Goal: Task Accomplishment & Management: Use online tool/utility

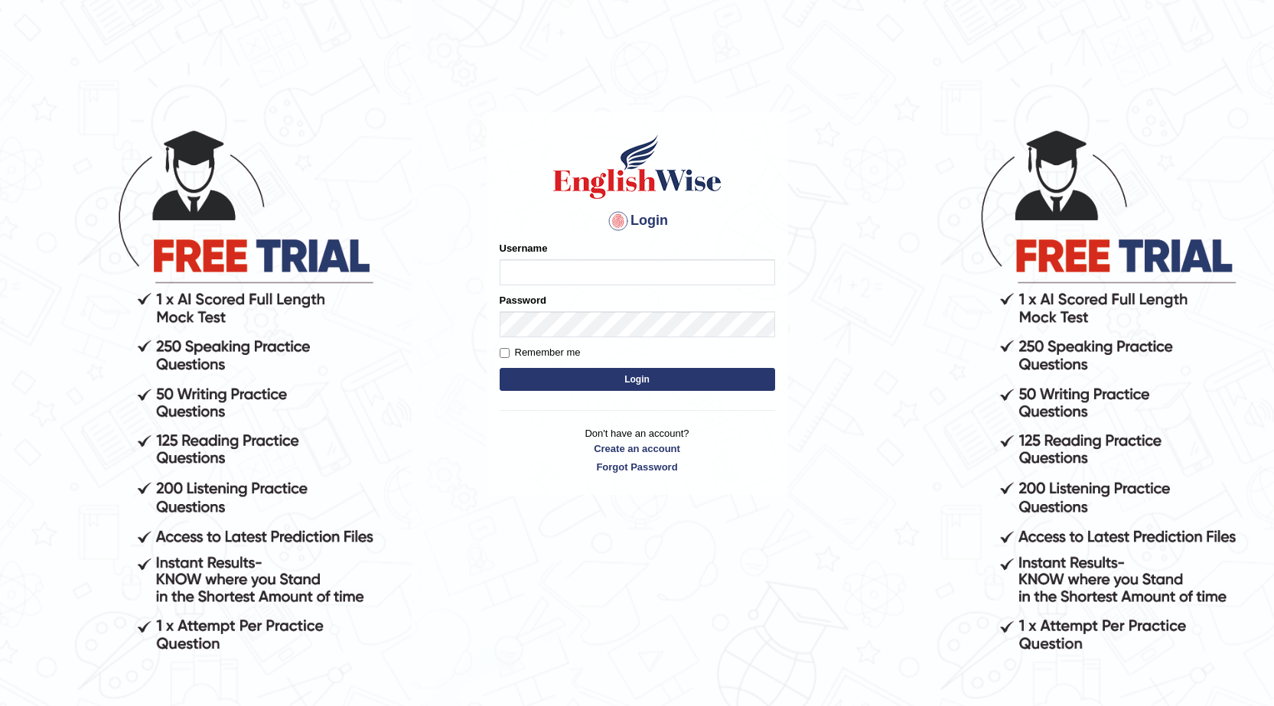
click at [566, 275] on input "Username" at bounding box center [638, 272] width 276 height 26
type input "A"
type input "abi5hek"
click at [613, 377] on button "Login" at bounding box center [638, 379] width 276 height 23
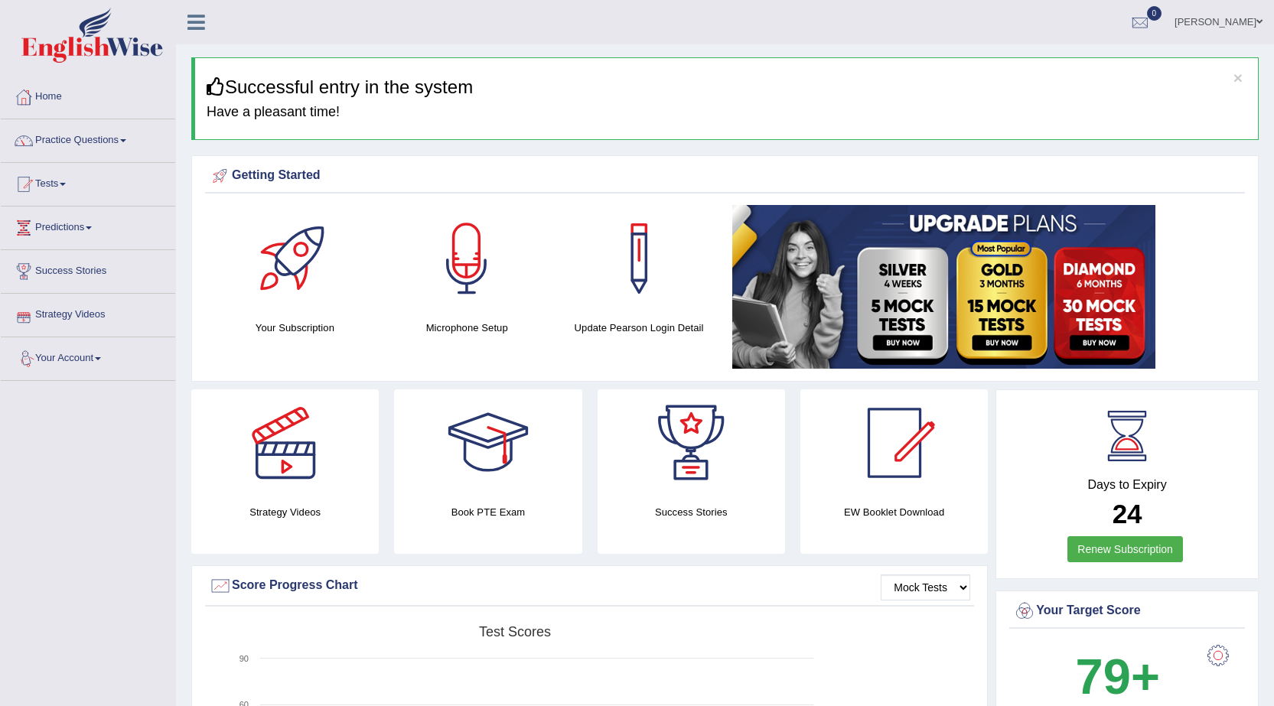
click at [101, 309] on link "Strategy Videos" at bounding box center [88, 313] width 175 height 38
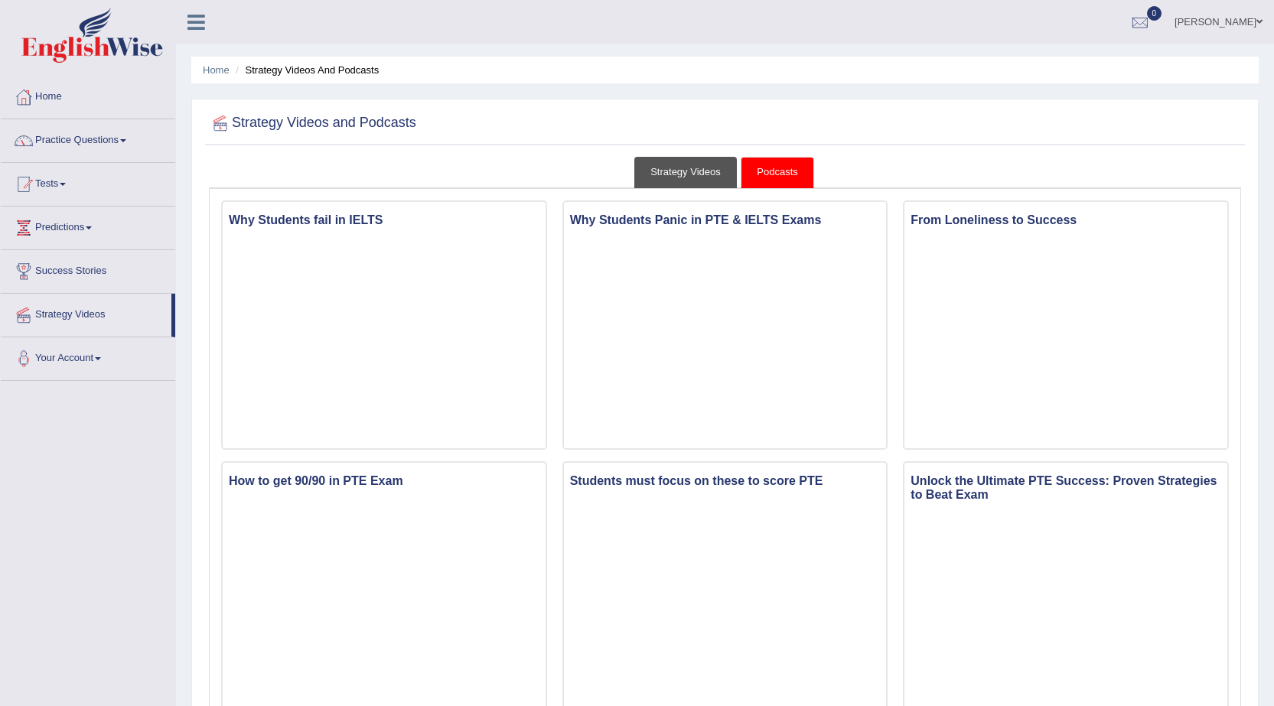
click at [720, 175] on link "Strategy Videos" at bounding box center [686, 172] width 103 height 31
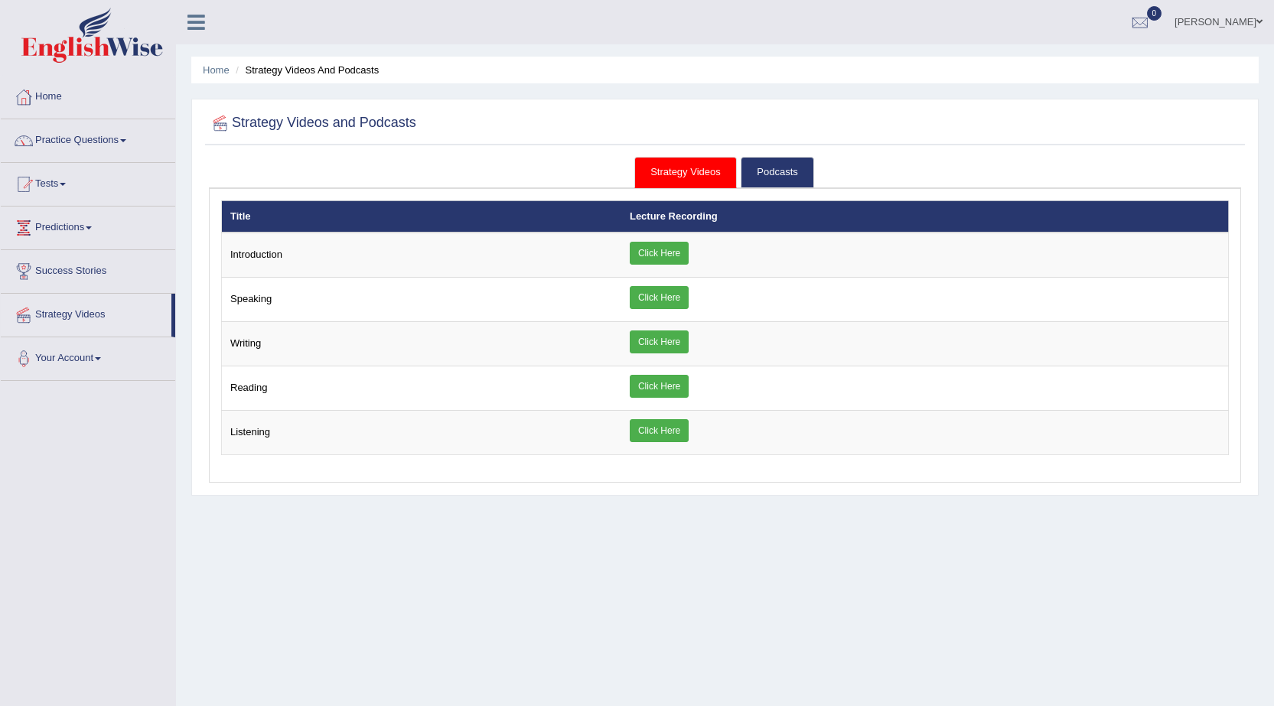
click at [55, 178] on link "Tests" at bounding box center [88, 182] width 175 height 38
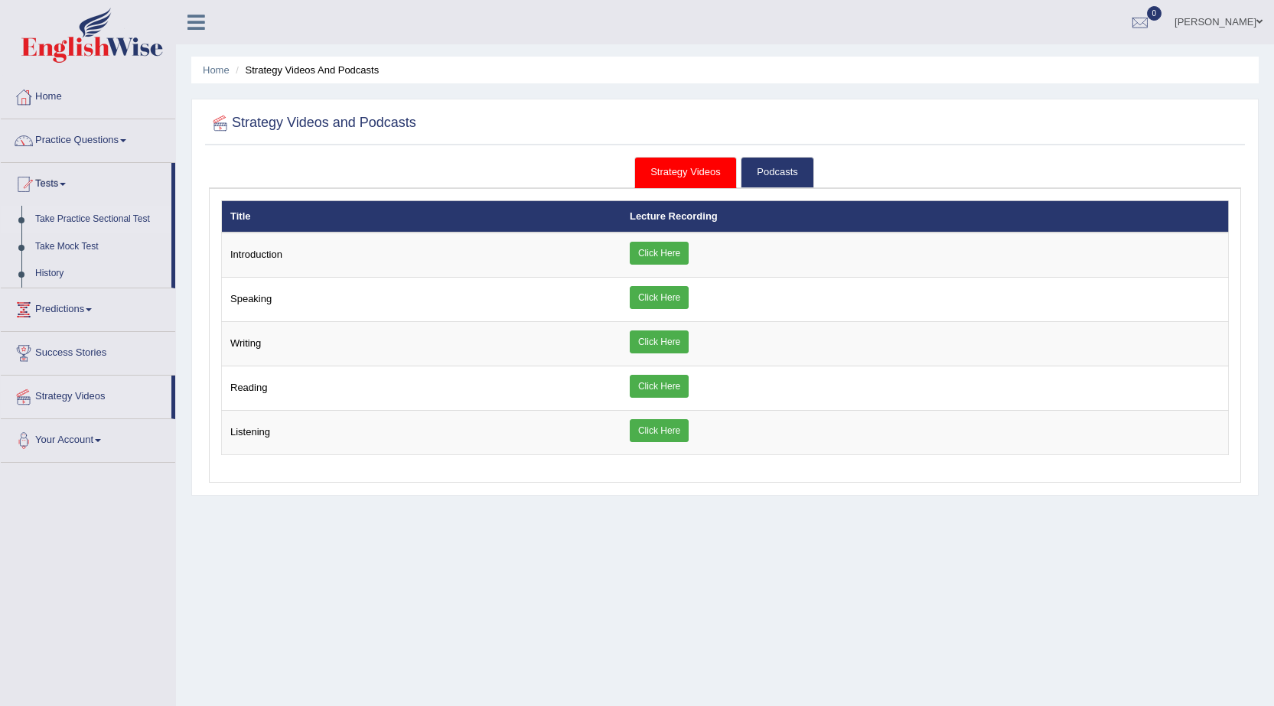
click at [115, 210] on link "Take Practice Sectional Test" at bounding box center [99, 220] width 143 height 28
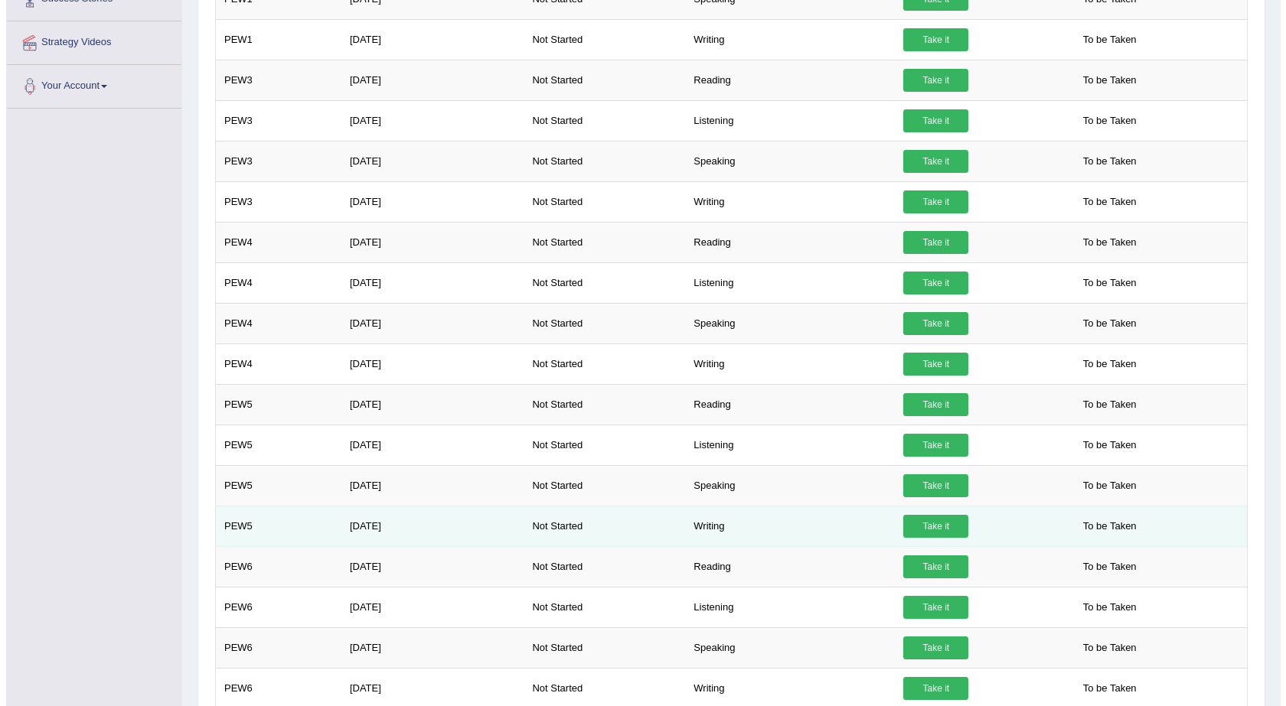
scroll to position [31, 0]
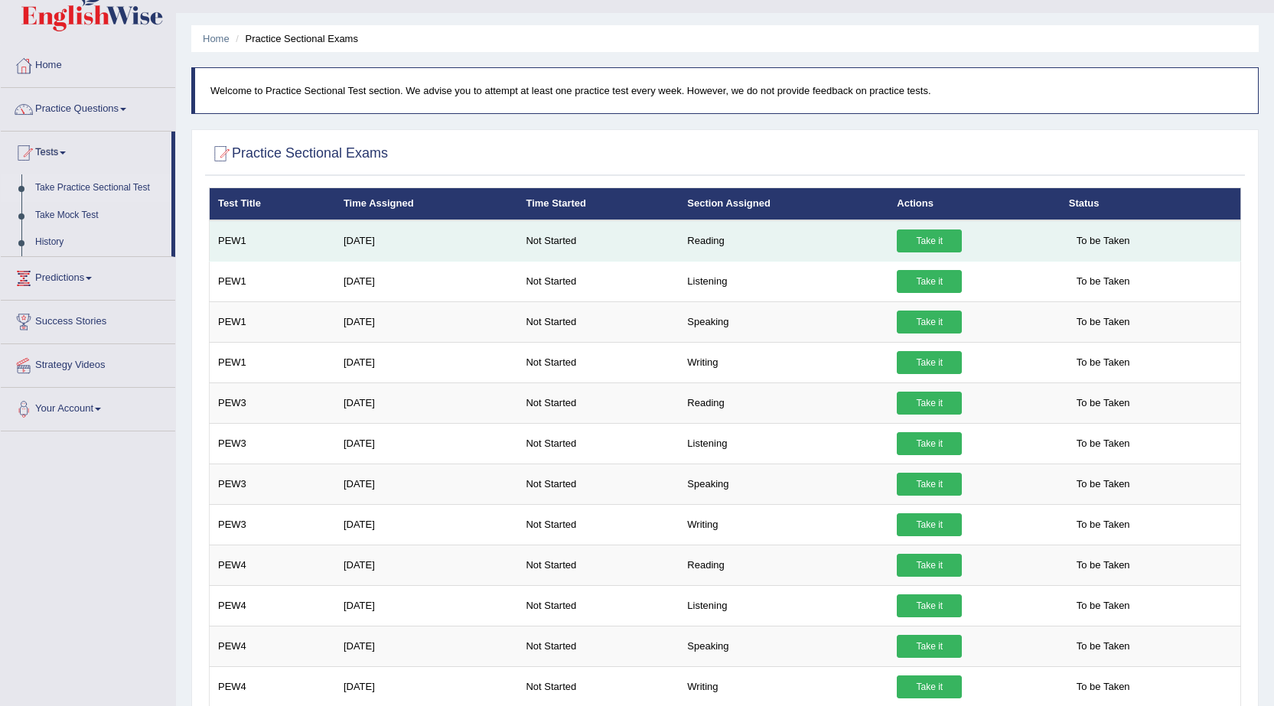
click at [904, 240] on link "Take it" at bounding box center [929, 241] width 65 height 23
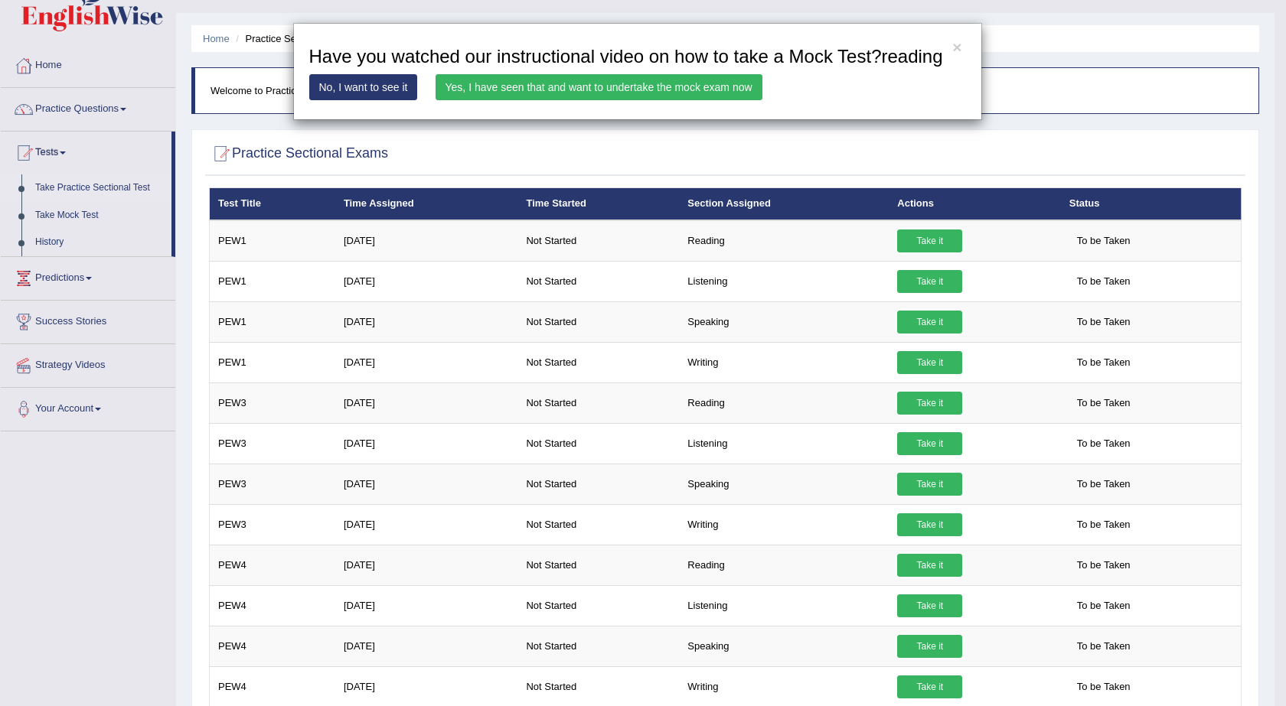
click at [689, 94] on link "Yes, I have seen that and want to undertake the mock exam now" at bounding box center [599, 87] width 327 height 26
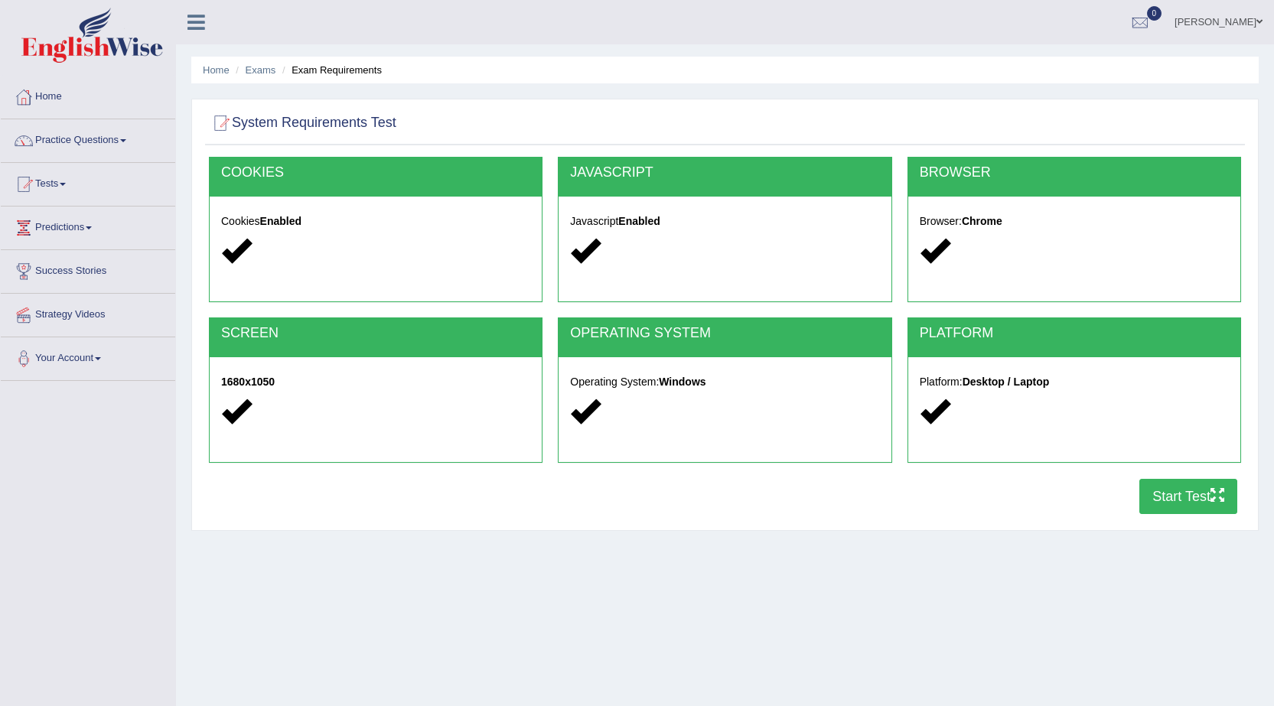
click at [1163, 497] on button "Start Test" at bounding box center [1189, 496] width 98 height 35
